Goal: Task Accomplishment & Management: Complete application form

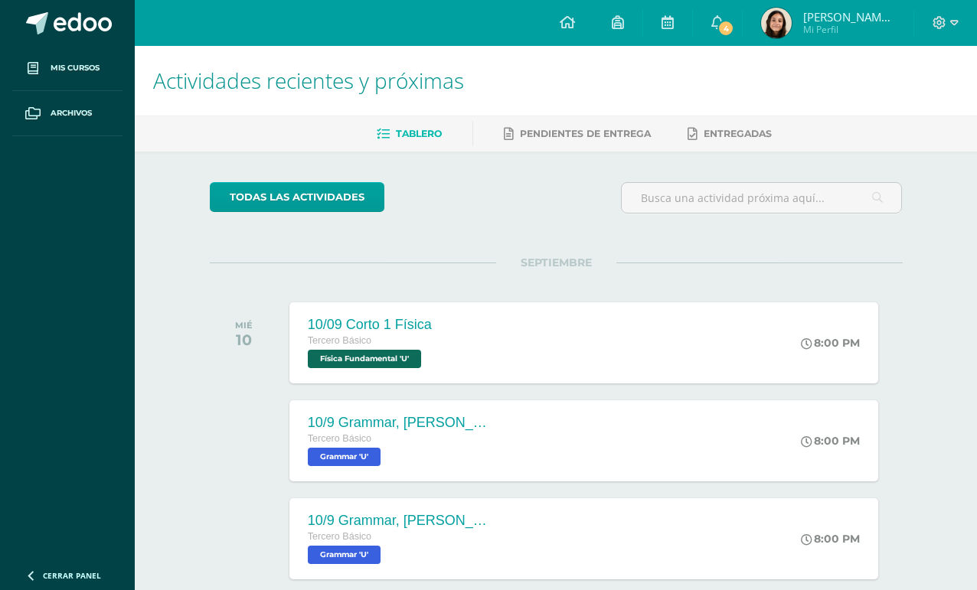
click at [734, 45] on link "4" at bounding box center [717, 23] width 49 height 46
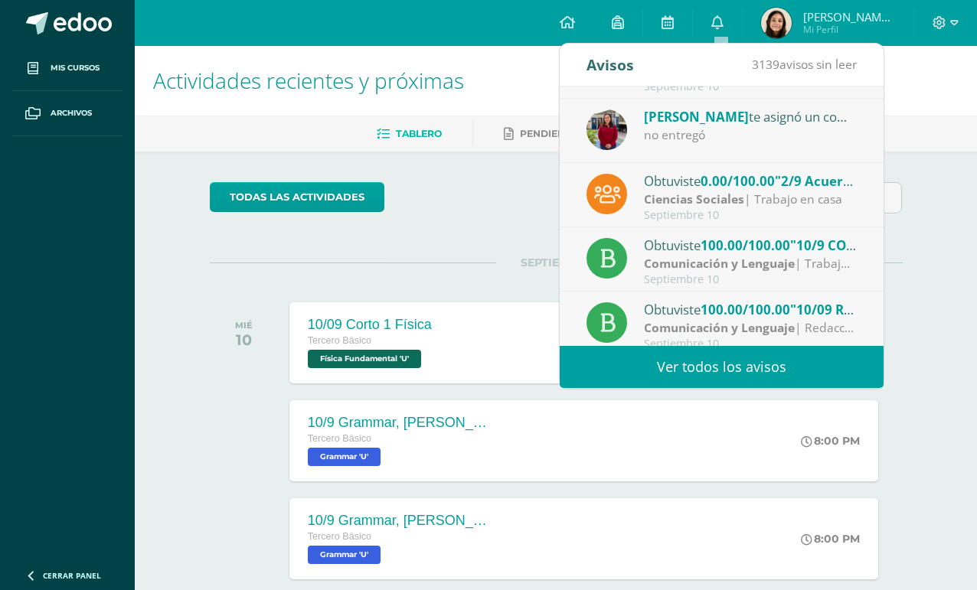
scroll to position [138, 0]
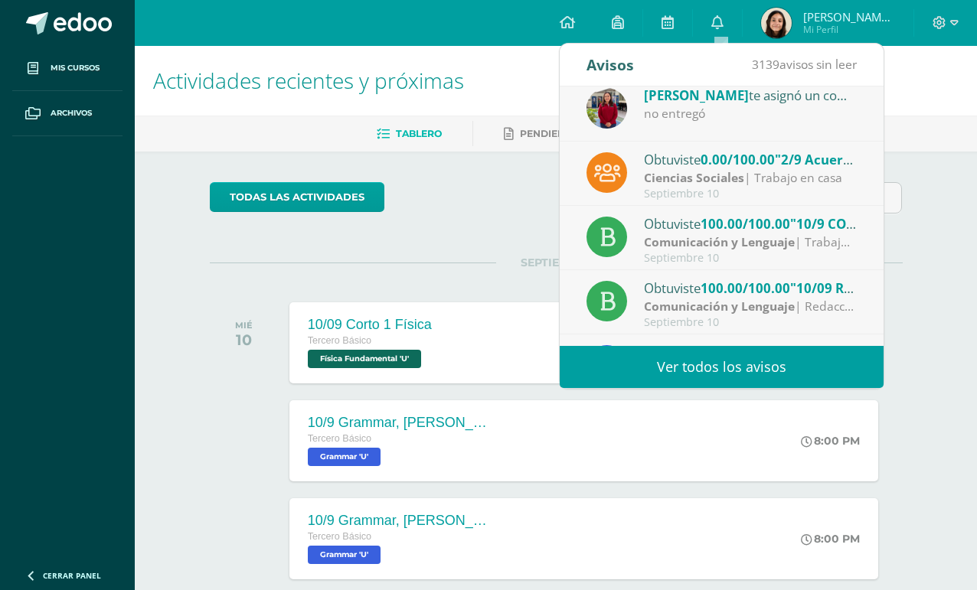
click at [825, 177] on div "Ciencias Sociales | Trabajo en casa" at bounding box center [750, 178] width 213 height 18
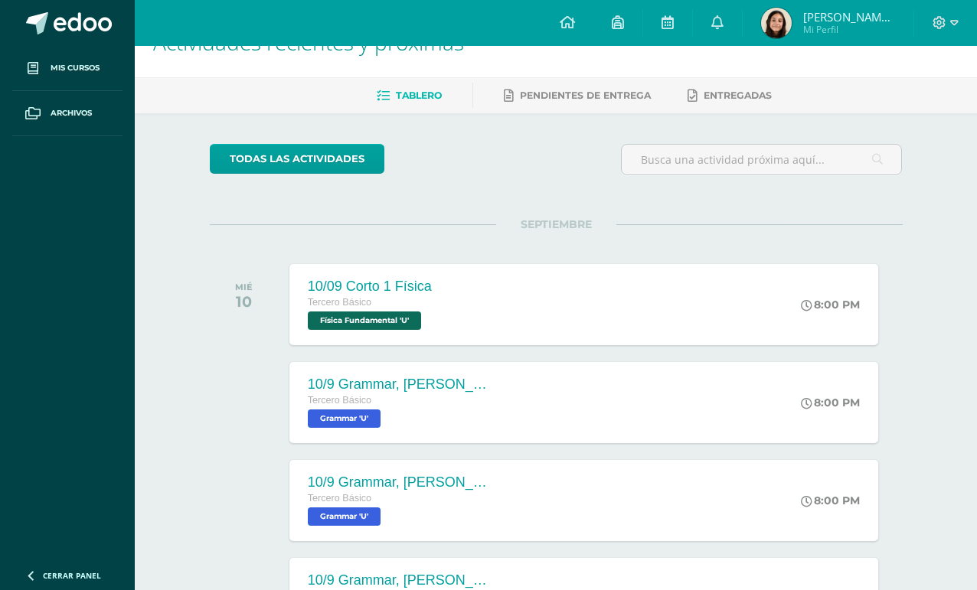
scroll to position [39, 0]
click at [674, 11] on link at bounding box center [667, 23] width 49 height 46
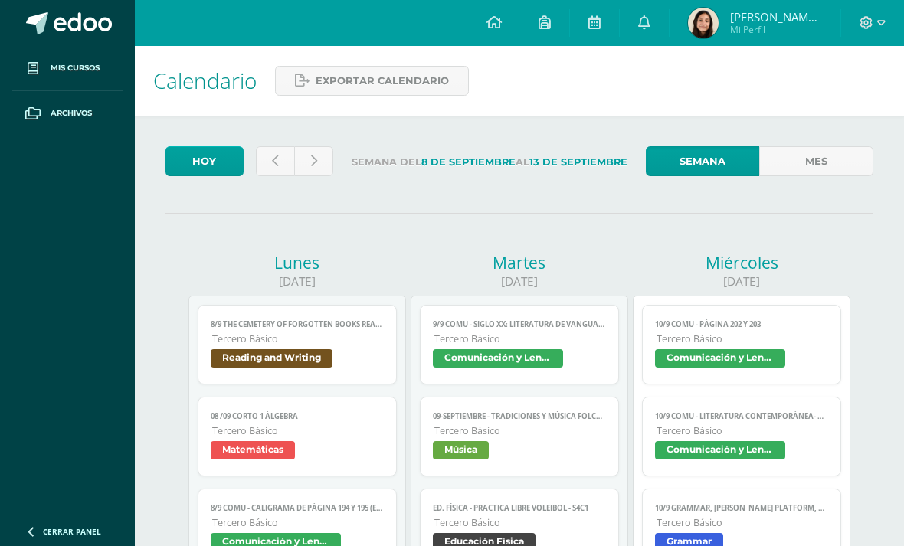
click at [275, 155] on icon at bounding box center [275, 161] width 6 height 13
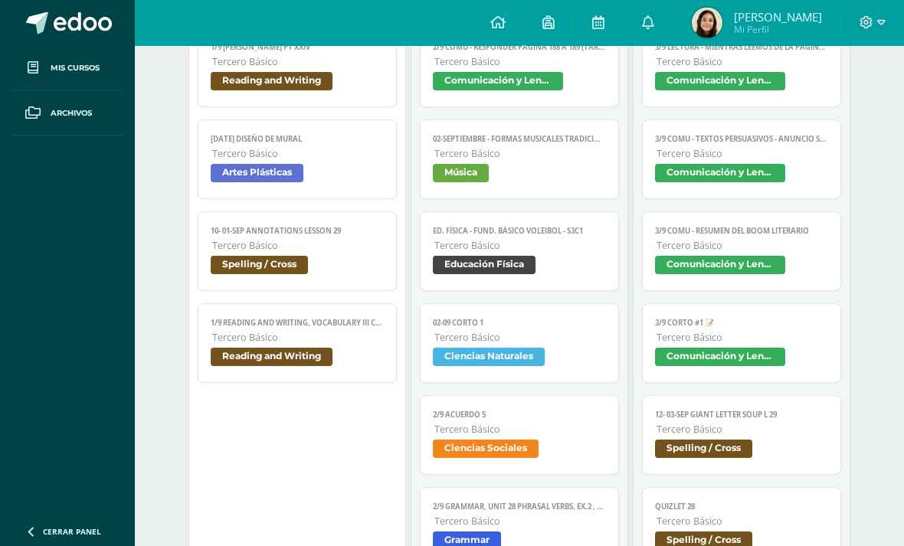
scroll to position [415, 0]
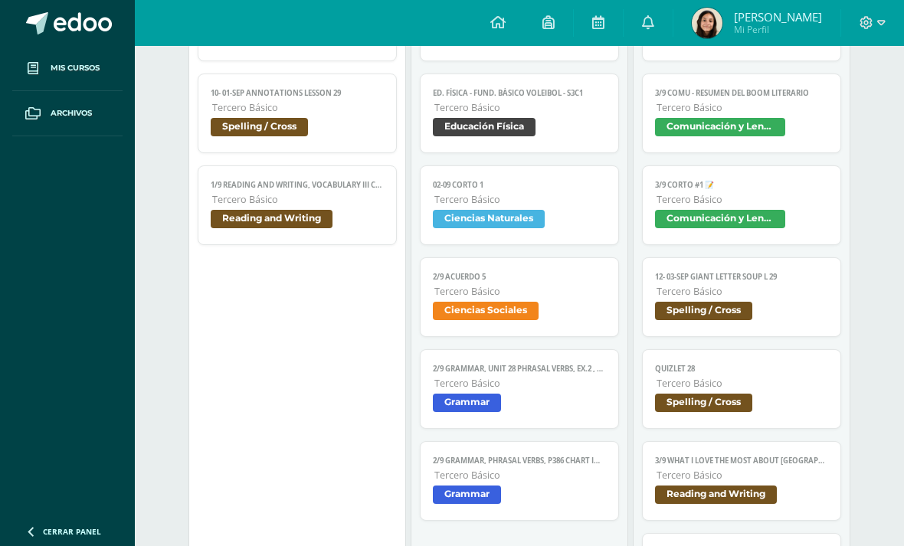
click at [584, 313] on link "2/9 Acuerdo 5 Tercero Básico Ciencias Sociales" at bounding box center [519, 297] width 198 height 80
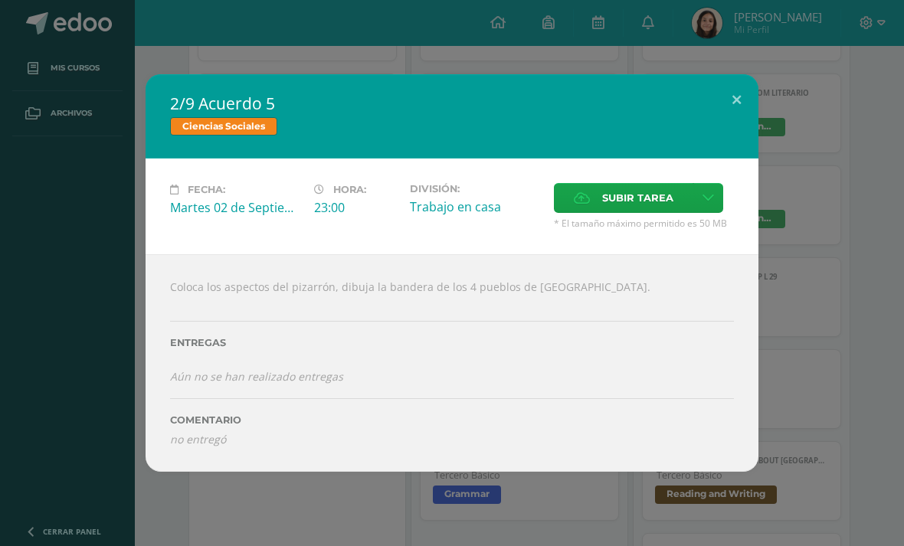
click at [643, 212] on span "Subir tarea" at bounding box center [637, 198] width 71 height 28
click at [0, 0] on input "Subir tarea" at bounding box center [0, 0] width 0 height 0
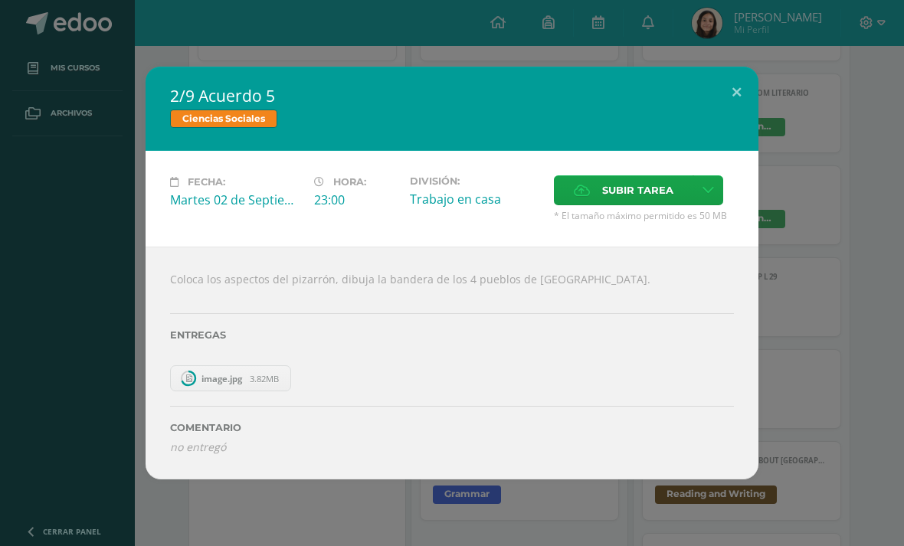
click at [615, 247] on div "Fecha: [DATE] Hora: 23:00 División: Trabajo en casa Cancelar" at bounding box center [451, 199] width 613 height 96
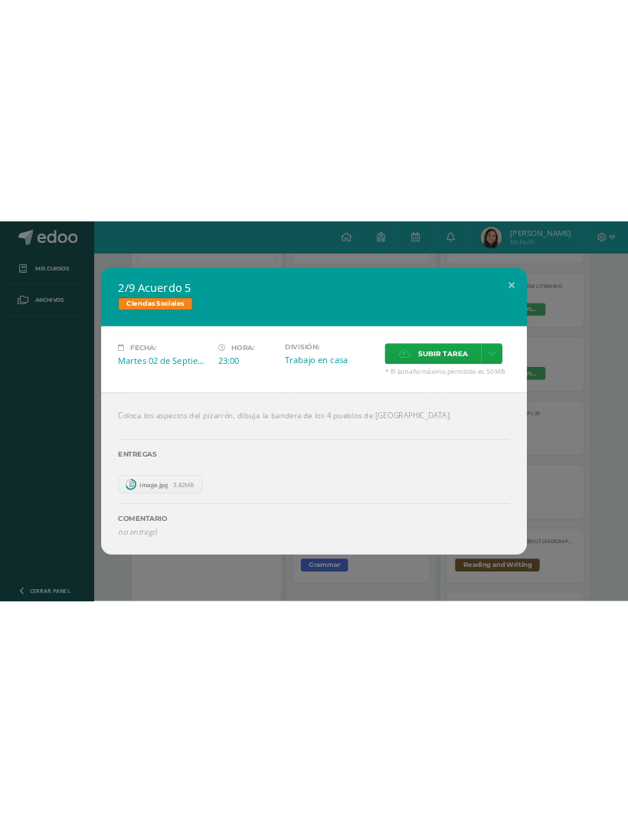
scroll to position [277, 0]
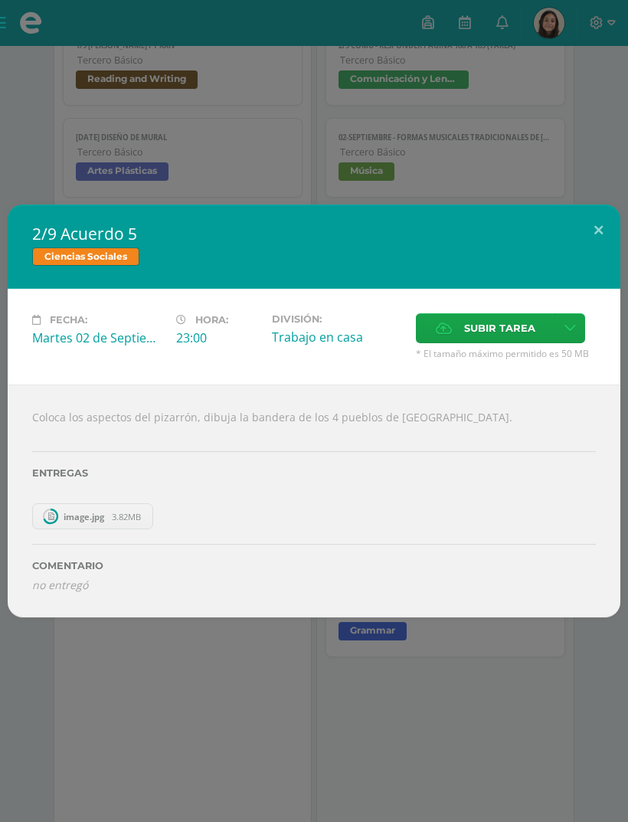
click at [475, 342] on span "Subir tarea" at bounding box center [499, 328] width 71 height 28
click at [0, 0] on input "Subir tarea" at bounding box center [0, 0] width 0 height 0
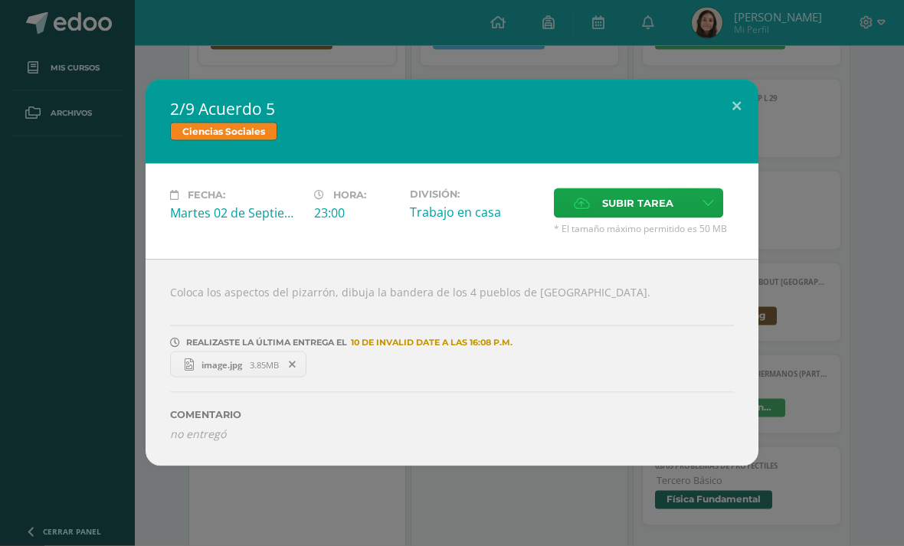
scroll to position [597, 0]
